Goal: Complete application form

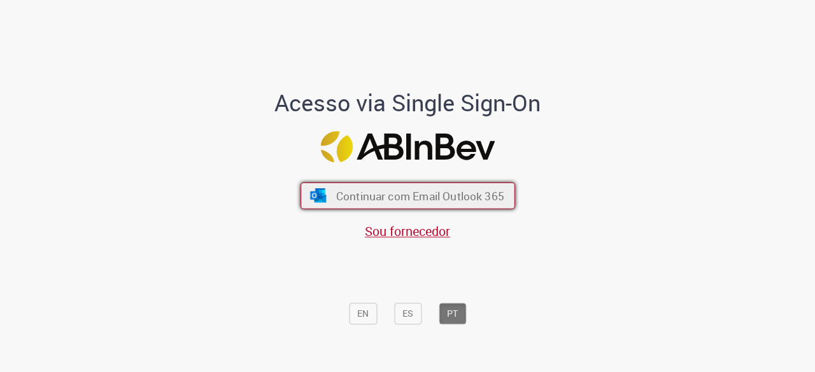
click at [390, 201] on span "Continuar com Email Outlook 365" at bounding box center [419, 196] width 168 height 15
